Goal: Task Accomplishment & Management: Manage account settings

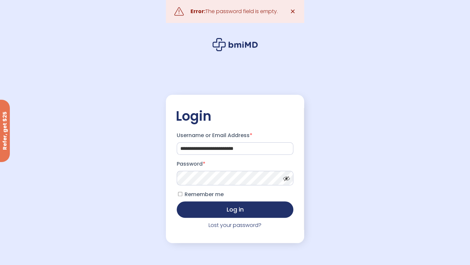
type button "Log in"
click at [177, 202] on button "Log in" at bounding box center [235, 210] width 117 height 16
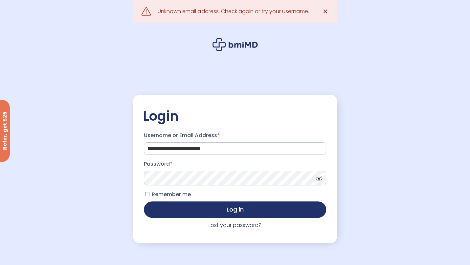
click at [320, 180] on span at bounding box center [318, 177] width 10 height 5
click at [326, 11] on span "✕" at bounding box center [325, 11] width 6 height 9
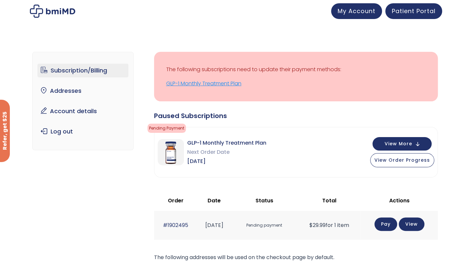
click at [193, 84] on link "GLP-1 Monthly Treatment Plan" at bounding box center [295, 83] width 259 height 9
click at [334, 71] on p "The following subscriptions need to update their payment methods:" at bounding box center [295, 69] width 259 height 9
click at [61, 112] on link "Account details" at bounding box center [82, 111] width 91 height 14
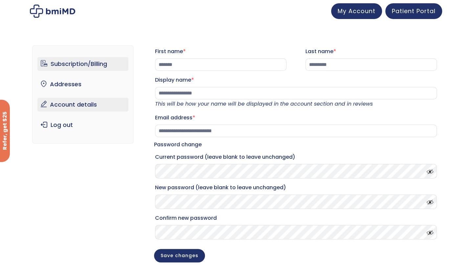
click at [57, 68] on link "Subscription/Billing" at bounding box center [82, 64] width 91 height 14
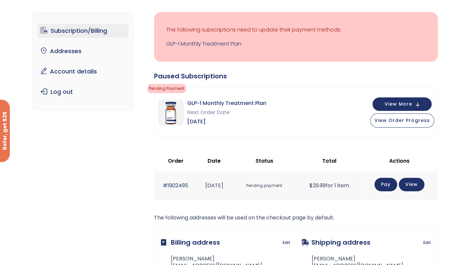
scroll to position [42, 0]
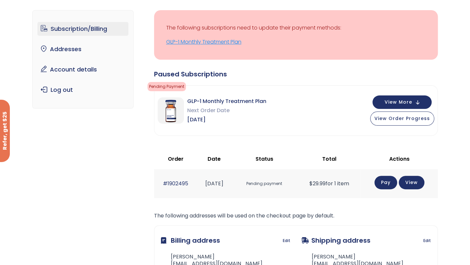
click at [180, 46] on link "GLP-1 Monthly Treatment Plan" at bounding box center [295, 41] width 259 height 9
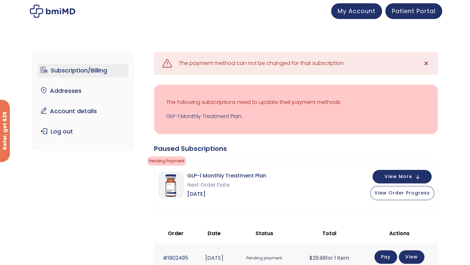
click at [426, 62] on span "✕" at bounding box center [426, 63] width 6 height 9
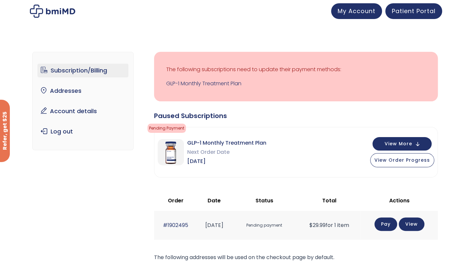
click at [124, 38] on div "Subscription/Billing bmiRewards Addresses Account details Submit a Review Log o…" at bounding box center [235, 211] width 470 height 364
